Goal: Find specific page/section: Find specific page/section

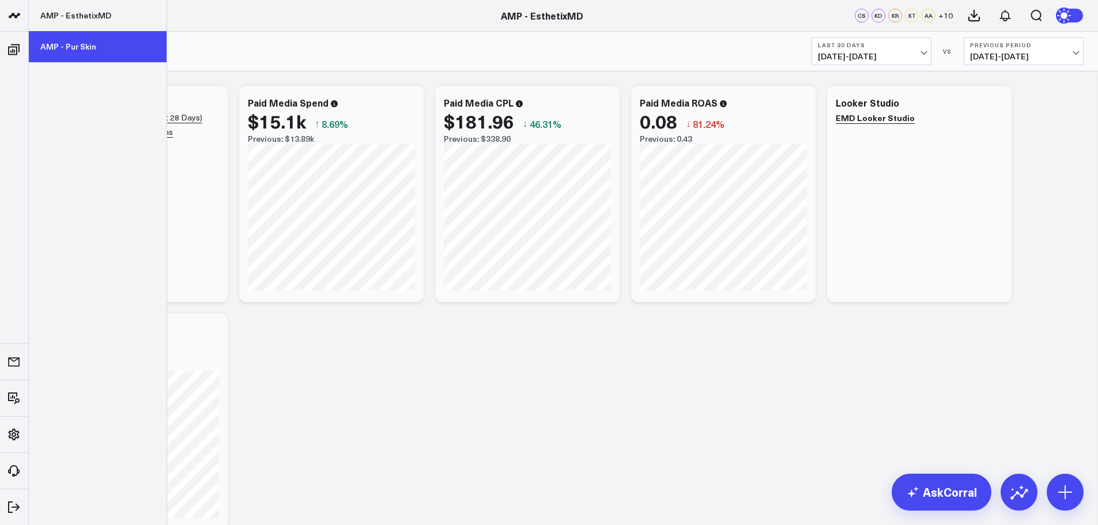
click at [74, 55] on link "AMP - Pur Skin" at bounding box center [98, 46] width 138 height 31
click at [67, 50] on link "AMP - Pur Skin" at bounding box center [98, 46] width 138 height 31
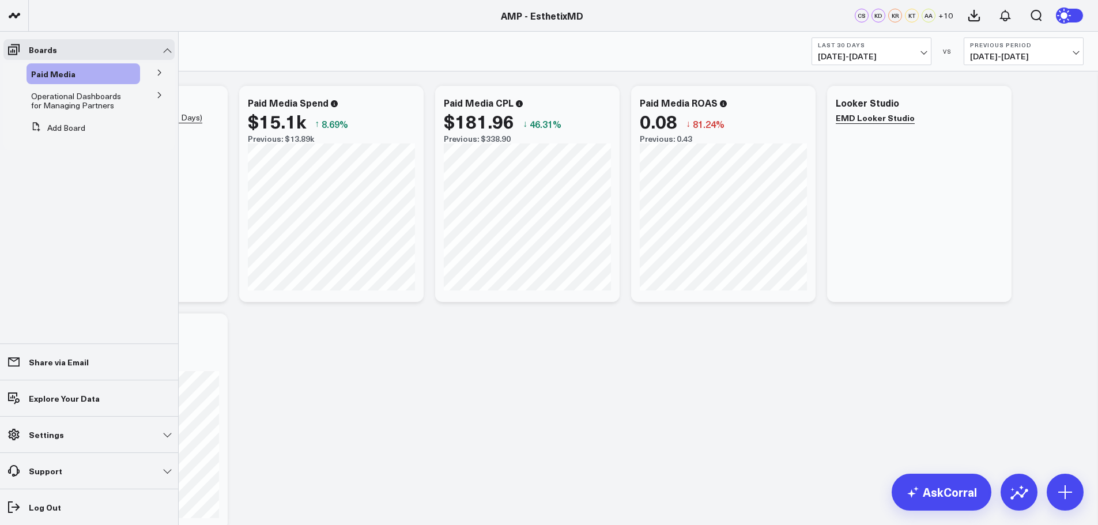
click at [159, 100] on button at bounding box center [160, 94] width 30 height 17
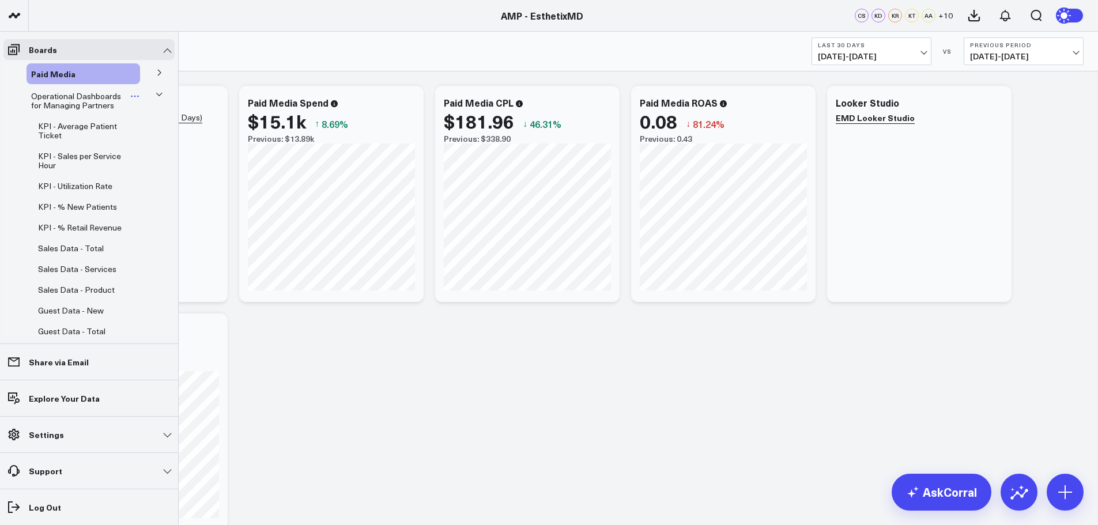
click at [89, 104] on span "Operational Dashboards for Managing Partners" at bounding box center [76, 101] width 90 height 20
click at [80, 123] on span "KPI - Average Patient Ticket" at bounding box center [77, 131] width 79 height 20
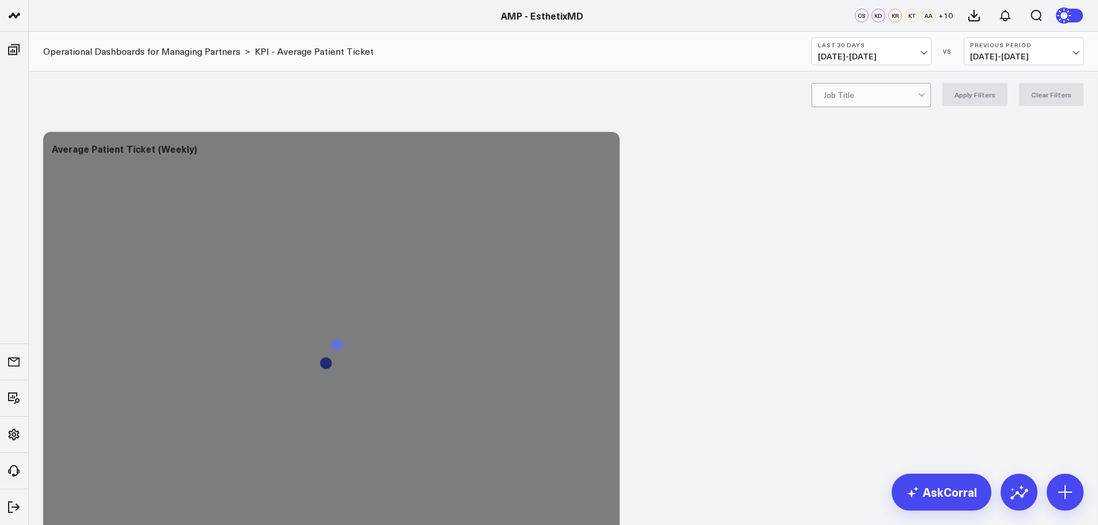
click at [543, 14] on link "AMP - EsthetixMD" at bounding box center [542, 15] width 82 height 13
